Goal: Find specific page/section: Find specific page/section

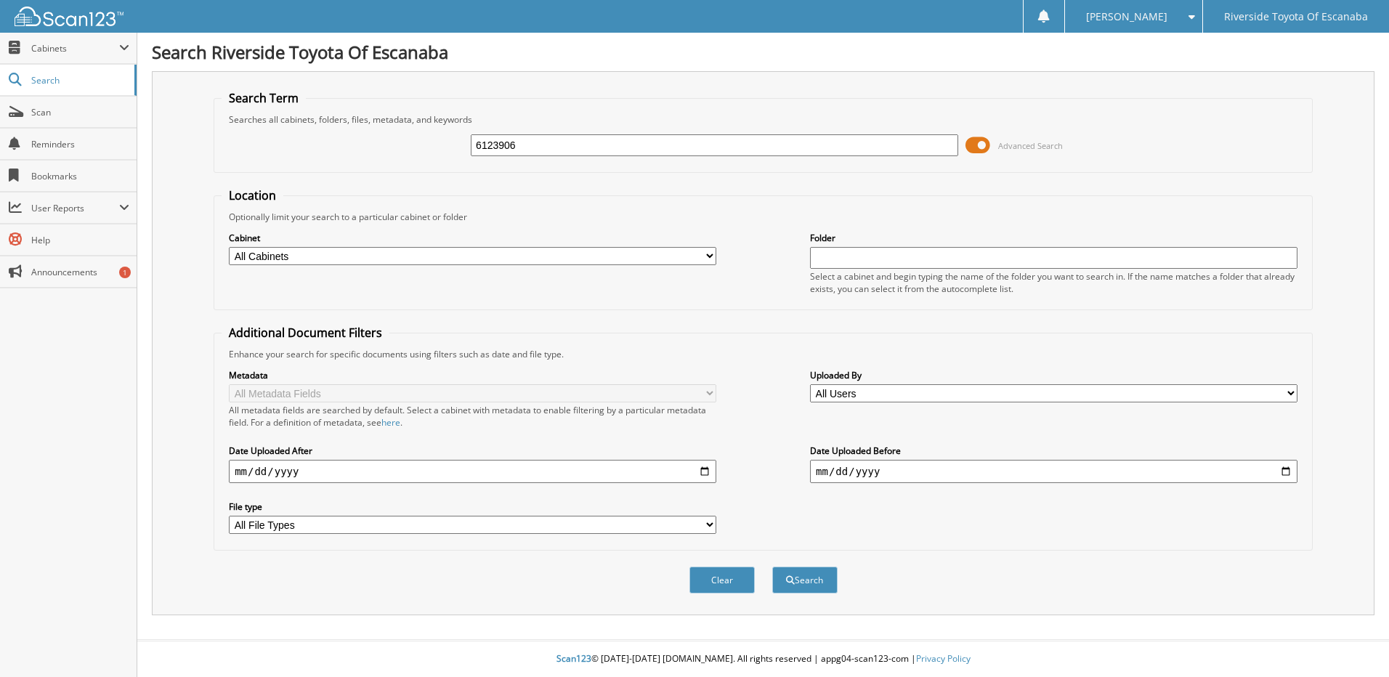
type input "6123906"
click at [772, 567] on button "Search" at bounding box center [804, 580] width 65 height 27
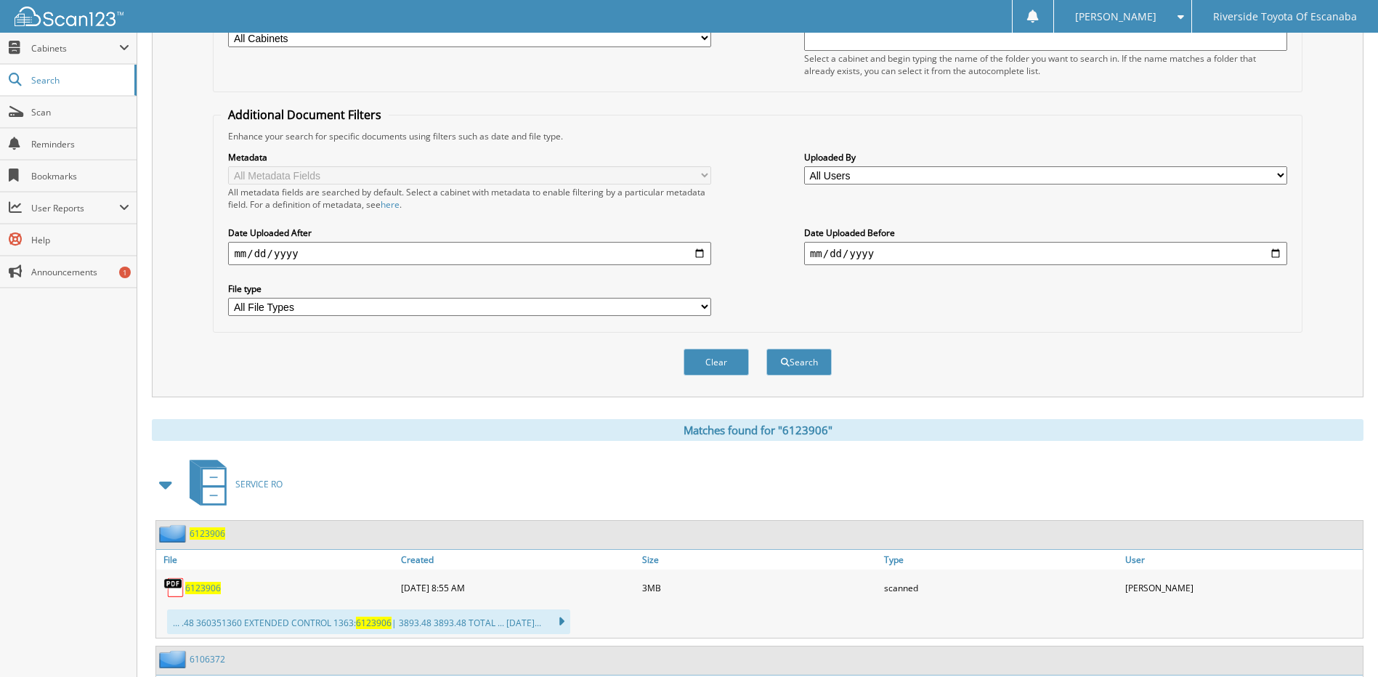
scroll to position [508, 0]
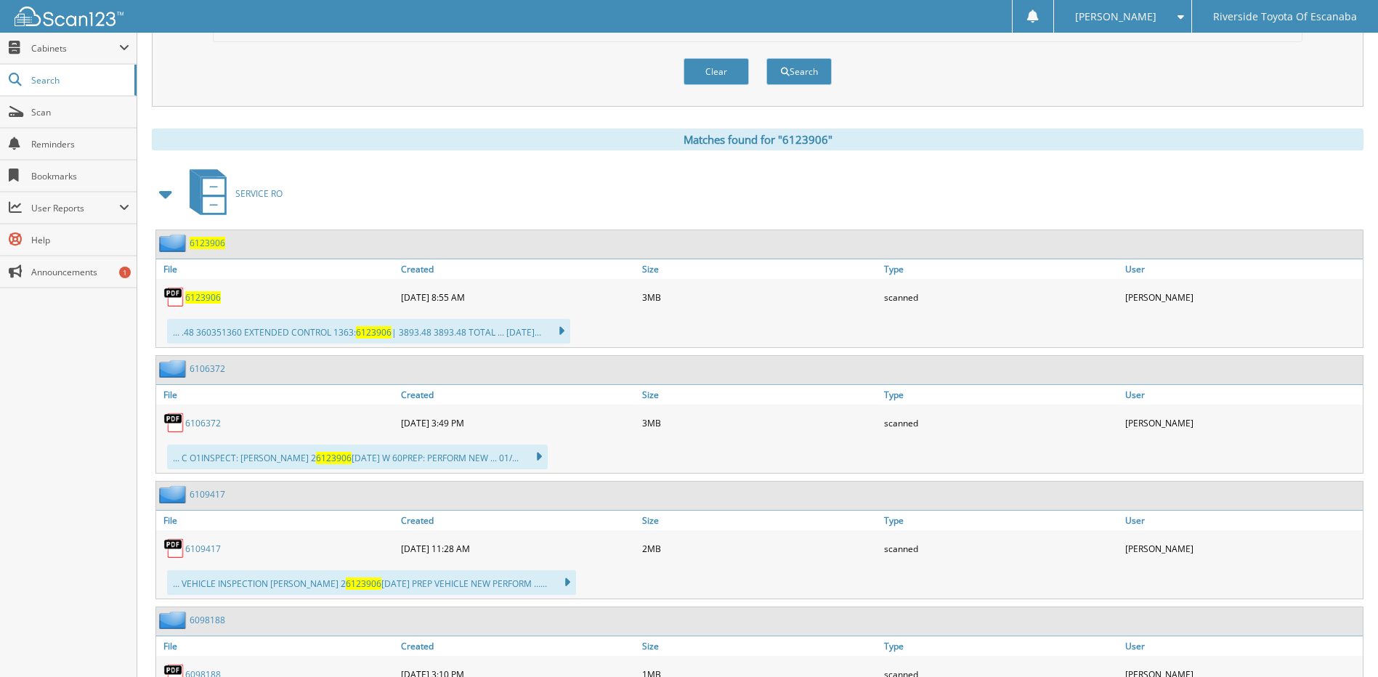
click at [203, 246] on span "6123906" at bounding box center [208, 243] width 36 height 12
